Goal: Task Accomplishment & Management: Manage account settings

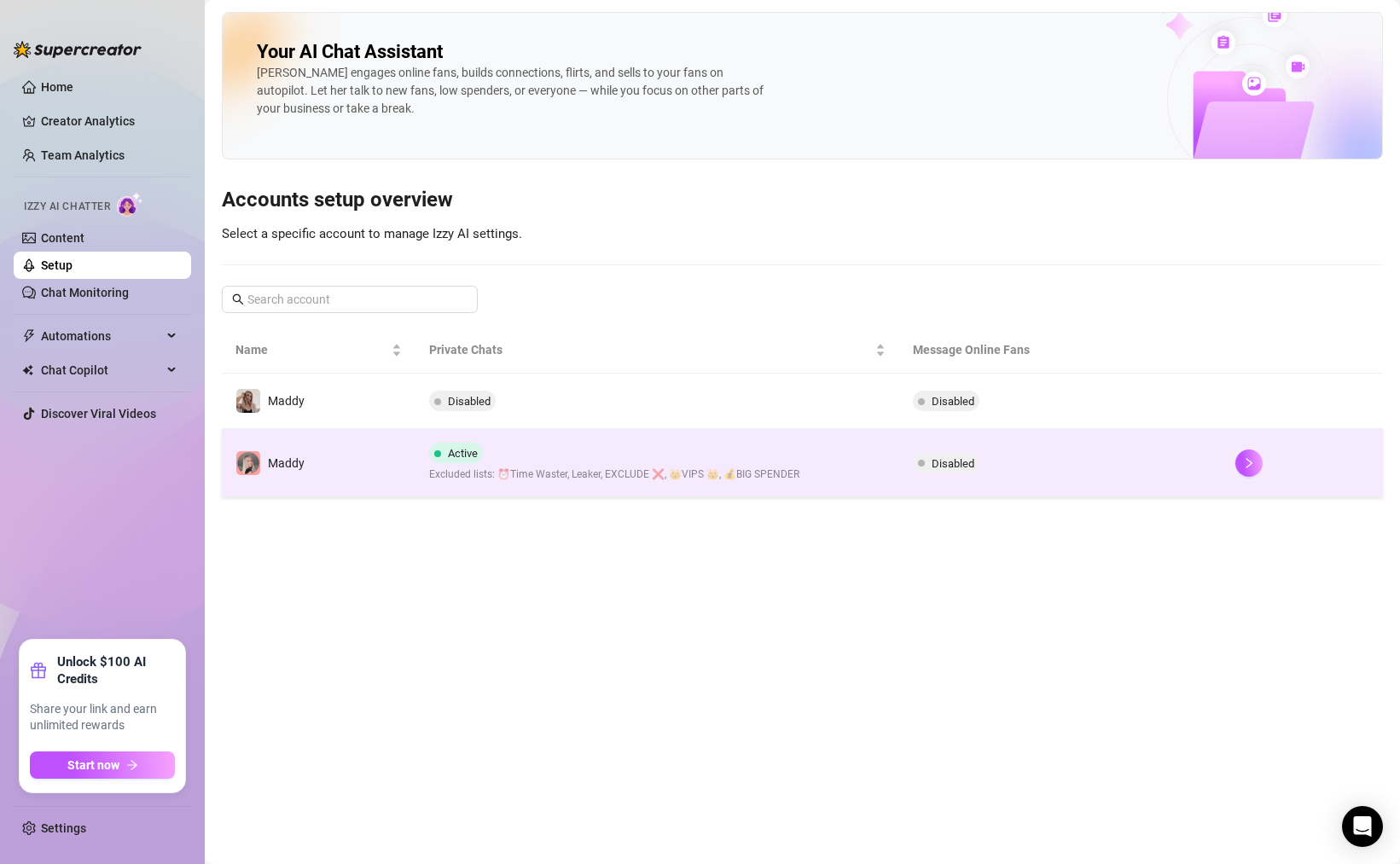
click at [313, 474] on td "Maddy" at bounding box center [318, 463] width 193 height 68
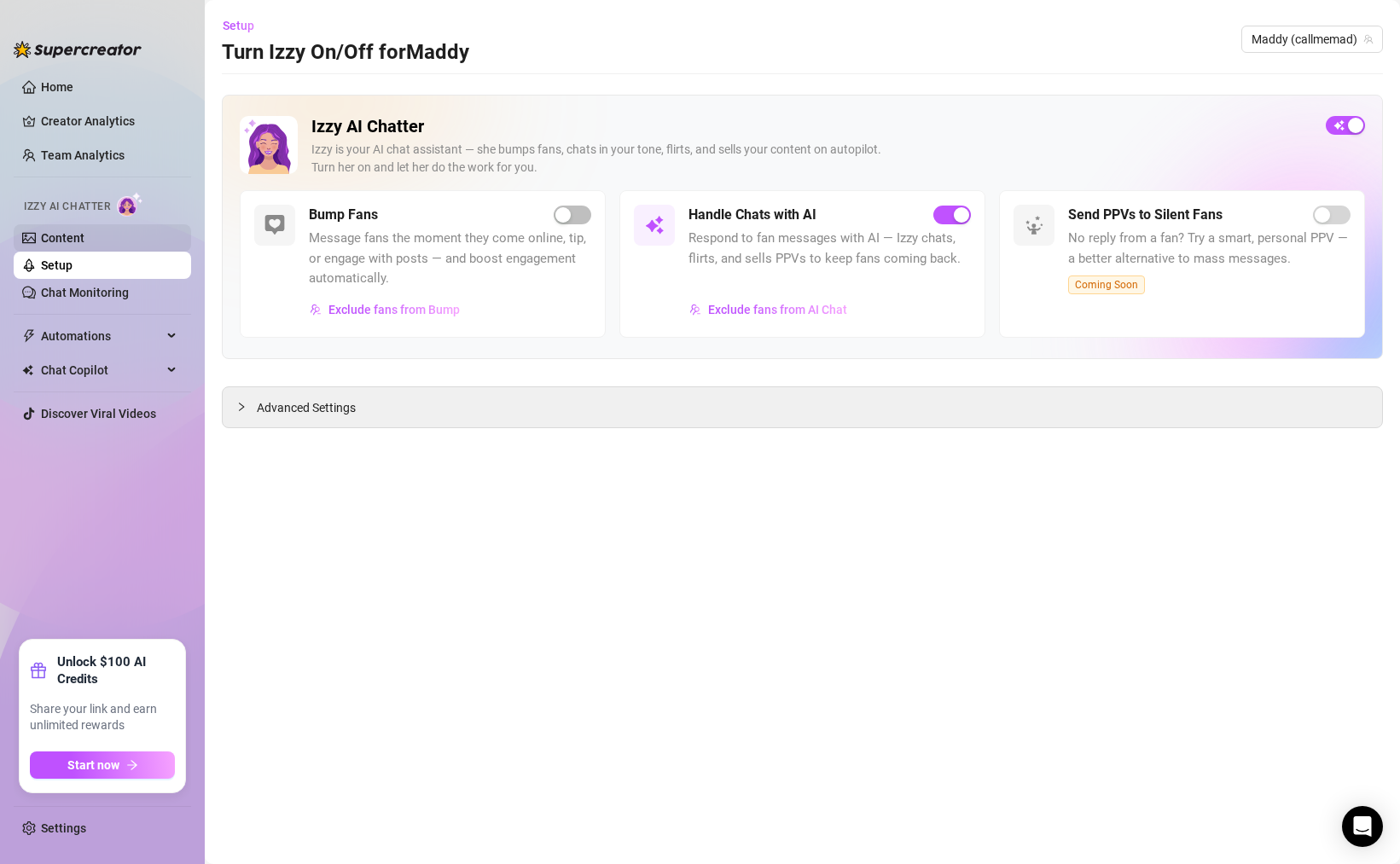
click at [85, 242] on link "Content" at bounding box center [62, 238] width 44 height 14
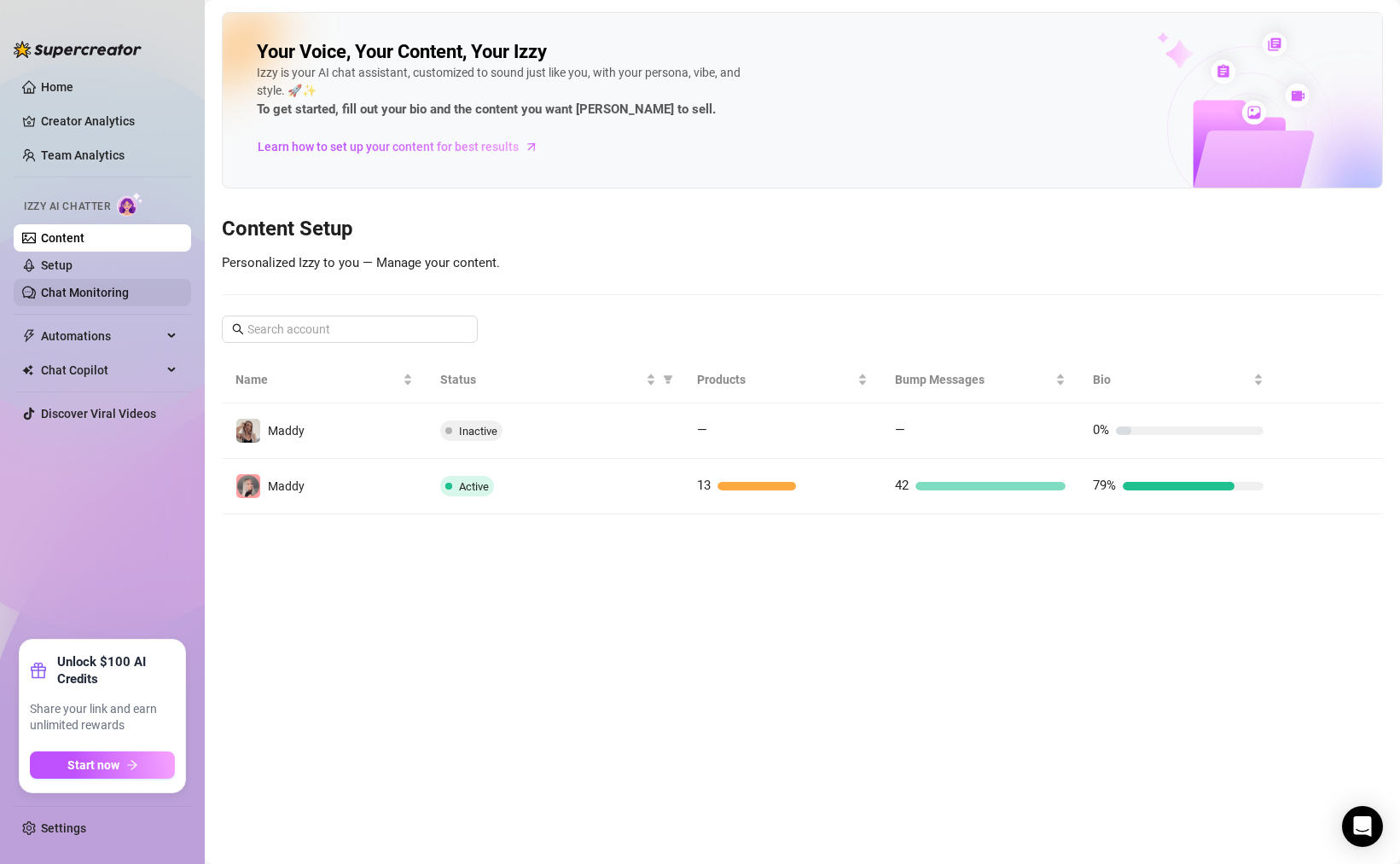
click at [92, 291] on link "Chat Monitoring" at bounding box center [85, 293] width 88 height 14
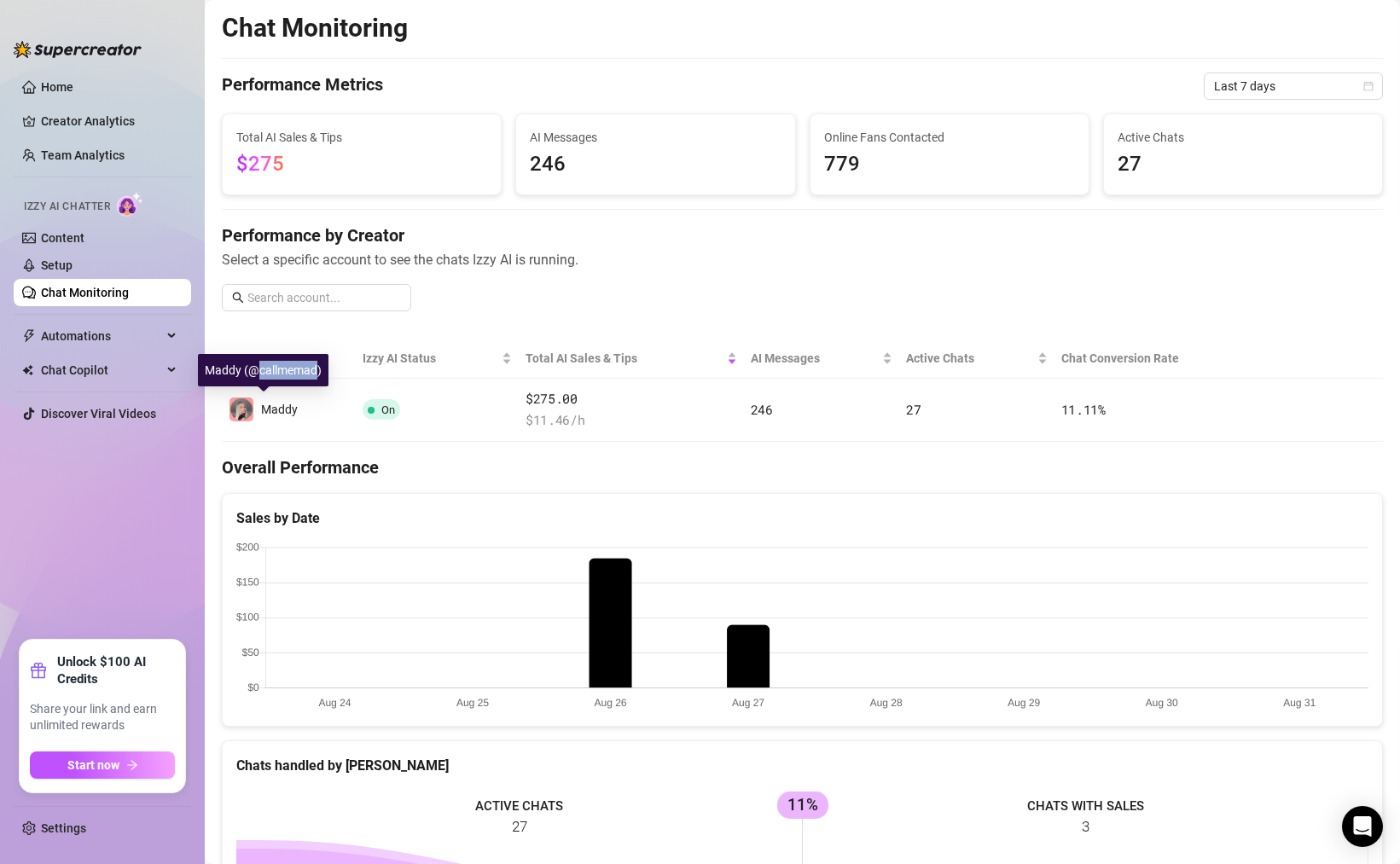
drag, startPoint x: 260, startPoint y: 371, endPoint x: 315, endPoint y: 372, distance: 55.0
click at [315, 372] on div "Maddy (@callmemad)" at bounding box center [263, 370] width 131 height 32
